Goal: Information Seeking & Learning: Learn about a topic

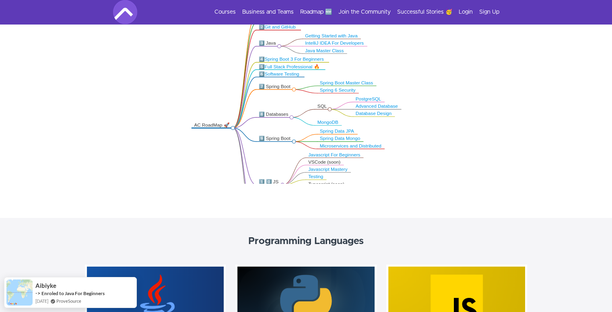
drag, startPoint x: 164, startPoint y: 100, endPoint x: 164, endPoint y: 116, distance: 15.7
click at [164, 116] on icon ".markmap{font:300 16px/20px sans-serif}.markmap-link{fill:none}.markmap-node>ci…" at bounding box center [306, 90] width 612 height 188
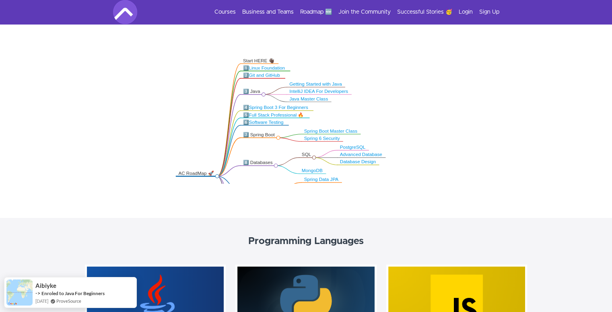
drag, startPoint x: 162, startPoint y: 130, endPoint x: 145, endPoint y: 147, distance: 24.5
click at [146, 148] on icon ".markmap{font:300 16px/20px sans-serif}.markmap-link{fill:none}.markmap-node>ci…" at bounding box center [306, 90] width 612 height 188
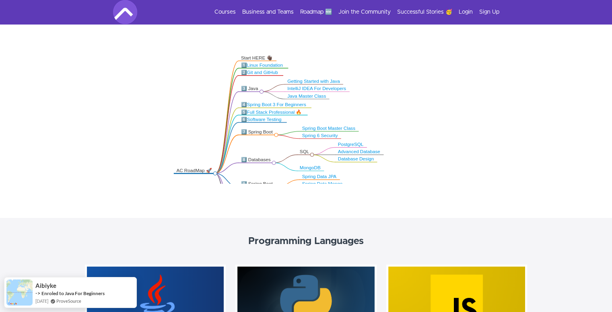
click at [257, 131] on div "7️⃣ Spring Boot" at bounding box center [257, 132] width 33 height 6
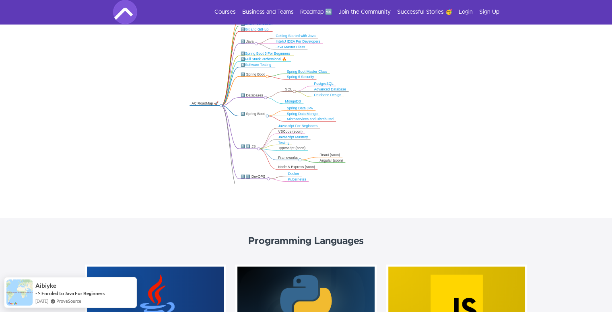
drag, startPoint x: 166, startPoint y: 111, endPoint x: 184, endPoint y: 60, distance: 54.1
click at [184, 60] on icon ".markmap{font:300 16px/20px sans-serif}.markmap-link{fill:none}.markmap-node>ci…" at bounding box center [306, 90] width 612 height 188
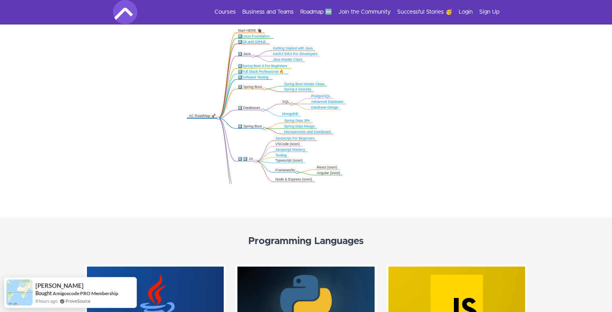
drag, startPoint x: 216, startPoint y: 129, endPoint x: 213, endPoint y: 141, distance: 12.8
click at [213, 141] on icon ".markmap{font:300 16px/20px sans-serif}.markmap-link{fill:none}.markmap-node>ci…" at bounding box center [306, 90] width 612 height 188
click at [301, 83] on link "Spring Boot Master Class" at bounding box center [304, 84] width 40 height 4
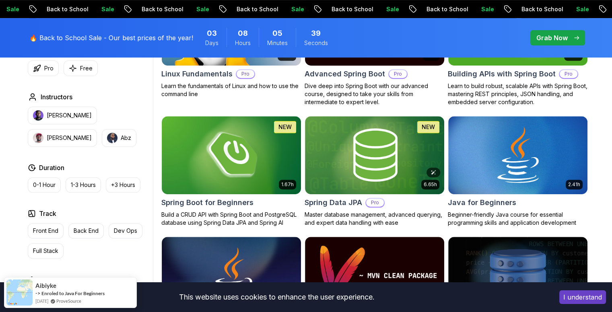
scroll to position [322, 0]
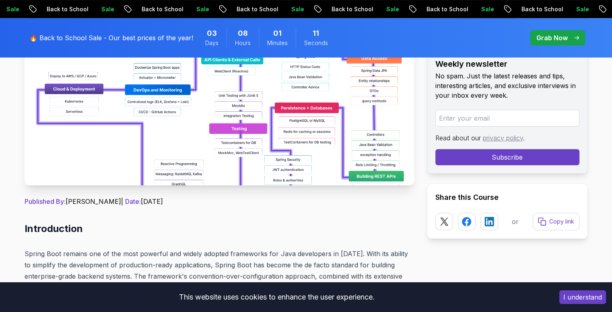
click at [167, 135] on img at bounding box center [220, 94] width 390 height 181
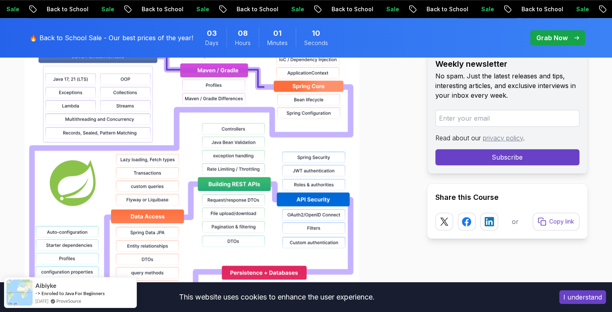
scroll to position [644, 0]
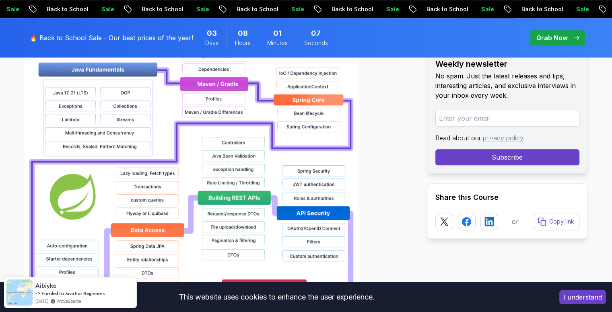
click at [596, 298] on button "I understand" at bounding box center [582, 298] width 47 height 14
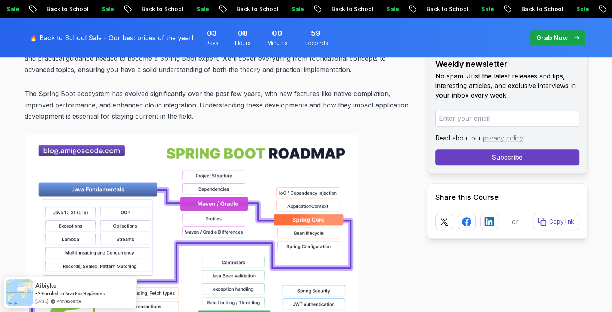
scroll to position [563, 0]
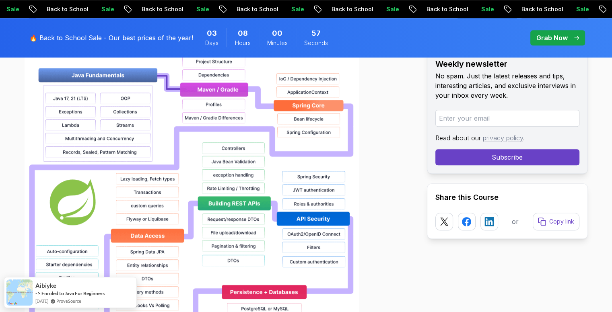
scroll to position [604, 0]
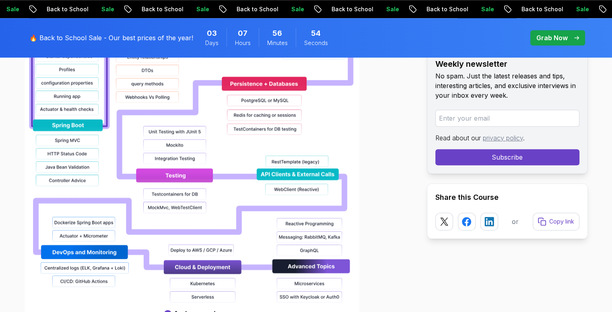
scroll to position [885, 0]
